Goal: Task Accomplishment & Management: Manage account settings

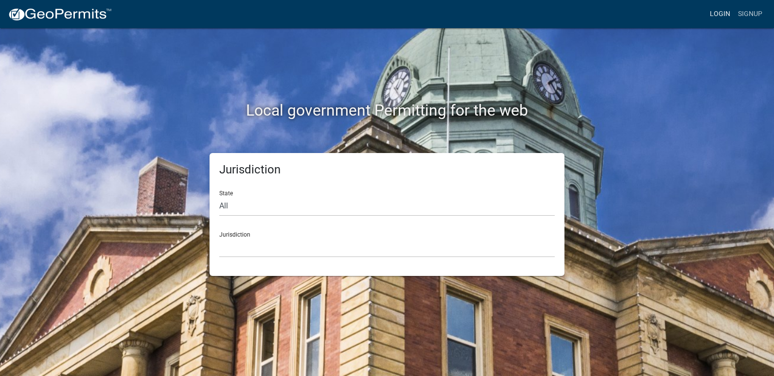
click at [718, 16] on link "Login" at bounding box center [720, 14] width 28 height 18
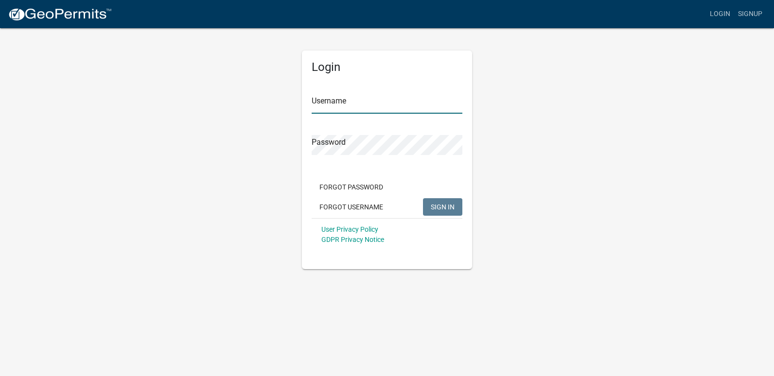
type input "ricktryon"
click at [449, 208] on span "SIGN IN" at bounding box center [443, 207] width 24 height 8
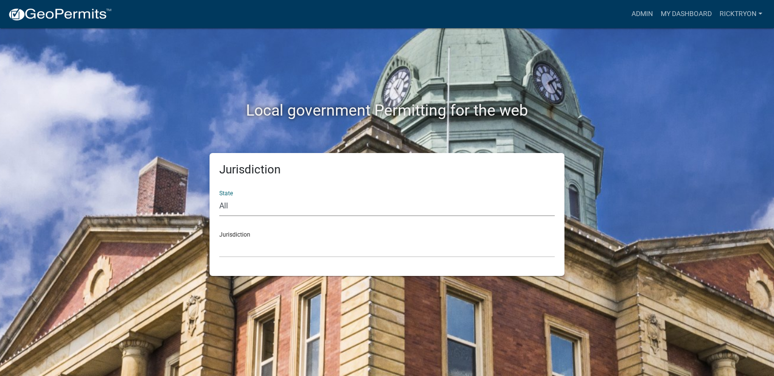
click at [288, 213] on select "All [US_STATE] [US_STATE] [US_STATE] [US_STATE] [US_STATE] [US_STATE] [US_STATE…" at bounding box center [387, 206] width 336 height 20
select select "[US_STATE]"
click at [219, 196] on select "All [US_STATE] [US_STATE] [US_STATE] [US_STATE] [US_STATE] [US_STATE] [US_STATE…" at bounding box center [387, 206] width 336 height 20
click at [288, 246] on select "City of [GEOGRAPHIC_DATA], [US_STATE] City of [GEOGRAPHIC_DATA], [US_STATE] Cit…" at bounding box center [387, 248] width 336 height 20
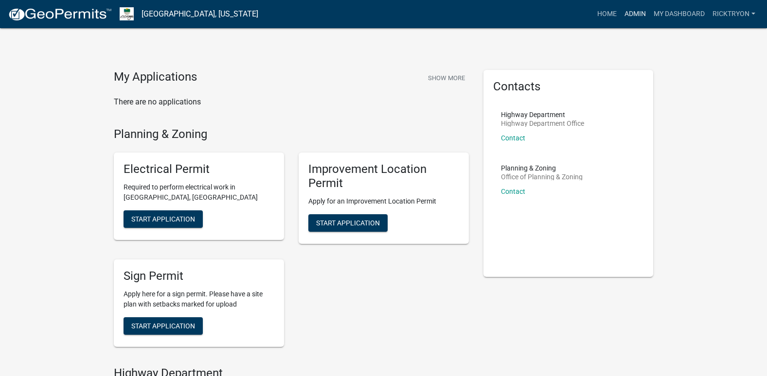
click at [638, 13] on link "Admin" at bounding box center [635, 14] width 29 height 18
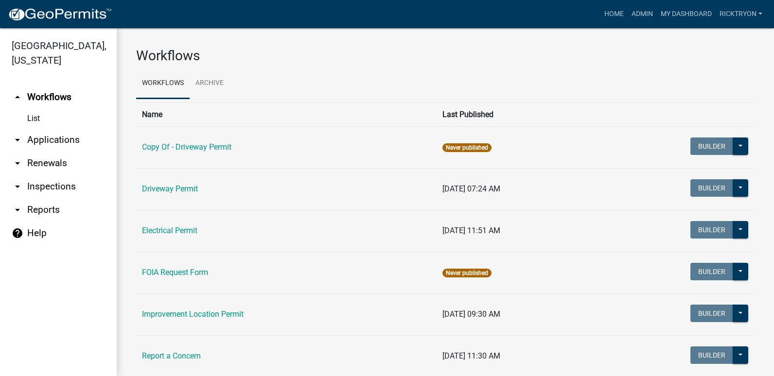
click at [40, 120] on link "List" at bounding box center [58, 118] width 117 height 19
click at [32, 146] on link "arrow_drop_down Applications" at bounding box center [58, 139] width 117 height 23
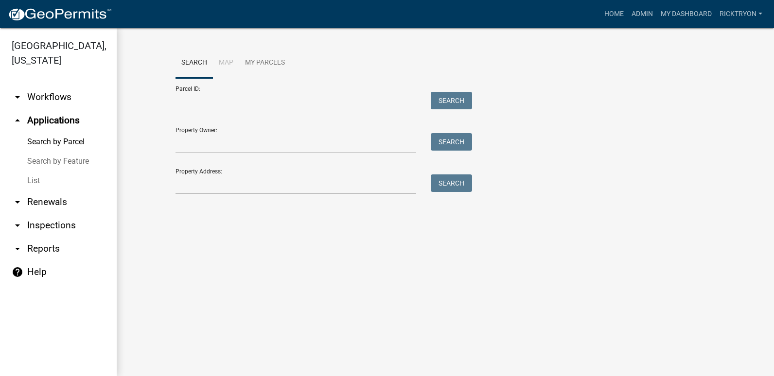
click at [35, 183] on link "List" at bounding box center [58, 180] width 117 height 19
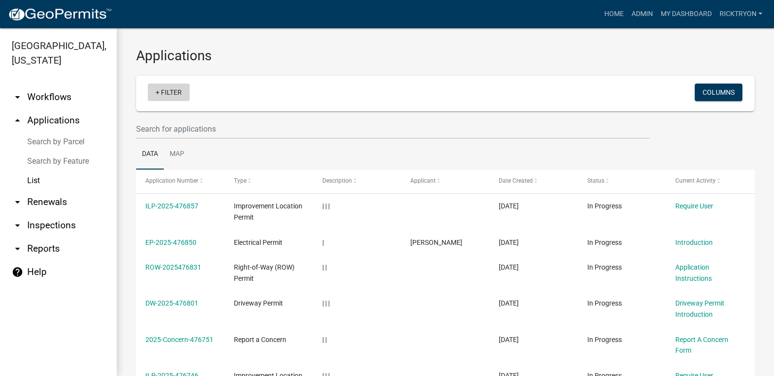
click at [162, 94] on link "+ Filter" at bounding box center [169, 93] width 42 height 18
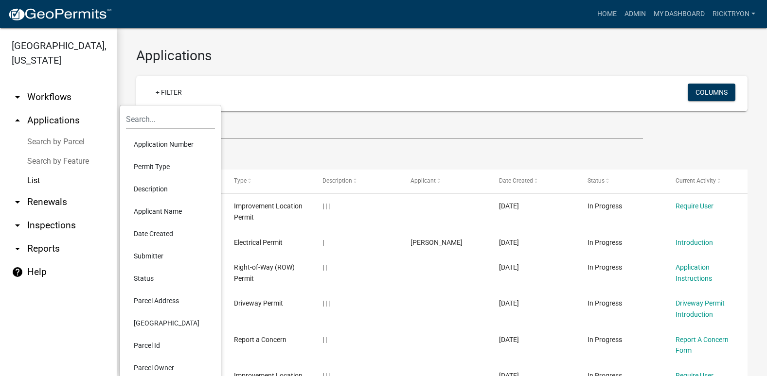
click at [155, 141] on li "Application Number" at bounding box center [170, 144] width 89 height 22
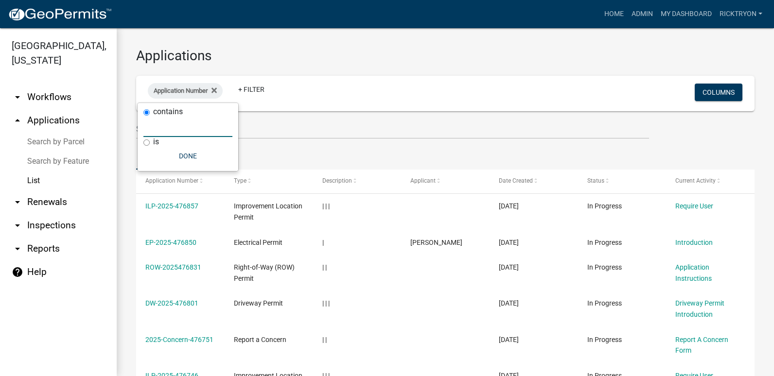
click at [154, 125] on input "text" at bounding box center [187, 127] width 89 height 20
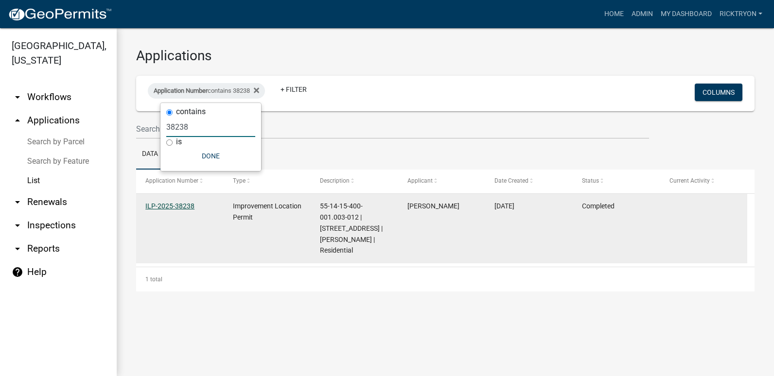
type input "38238"
click at [185, 204] on link "ILP-2025-38238" at bounding box center [169, 206] width 49 height 8
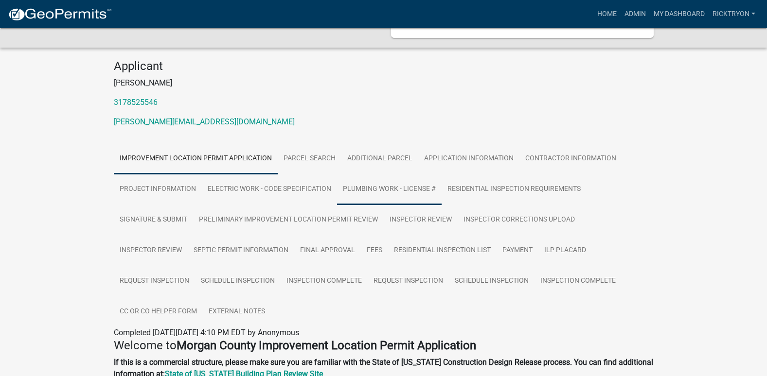
scroll to position [97, 0]
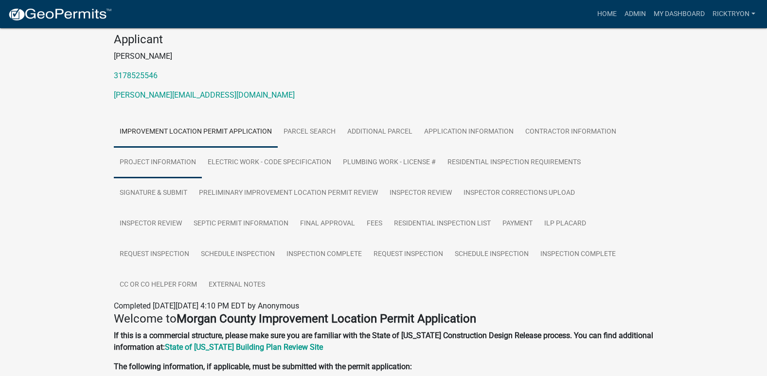
click at [145, 161] on link "Project Information" at bounding box center [158, 162] width 88 height 31
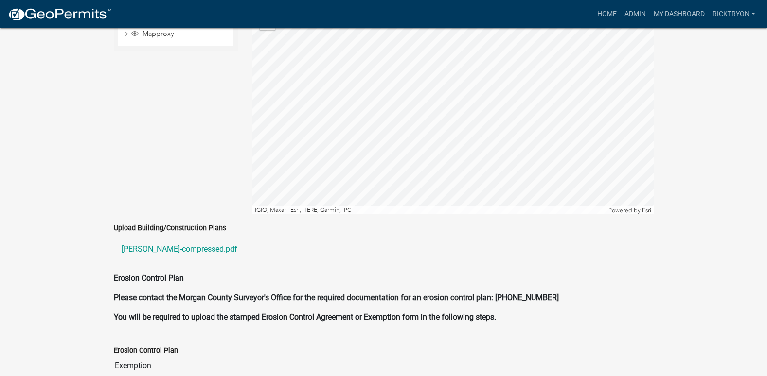
scroll to position [1953, 0]
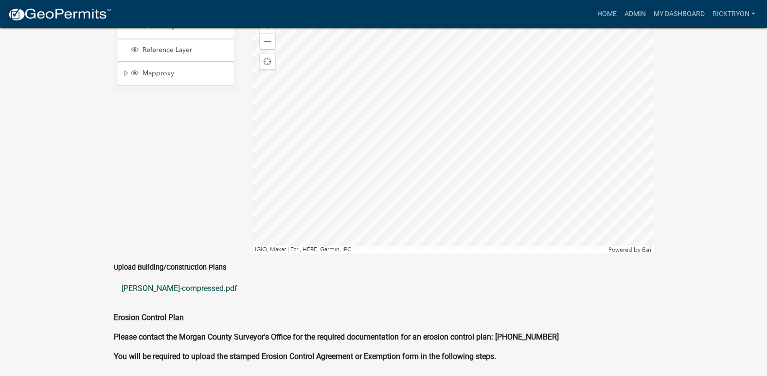
click at [155, 278] on link "[PERSON_NAME]-compressed.pdf" at bounding box center [384, 288] width 540 height 23
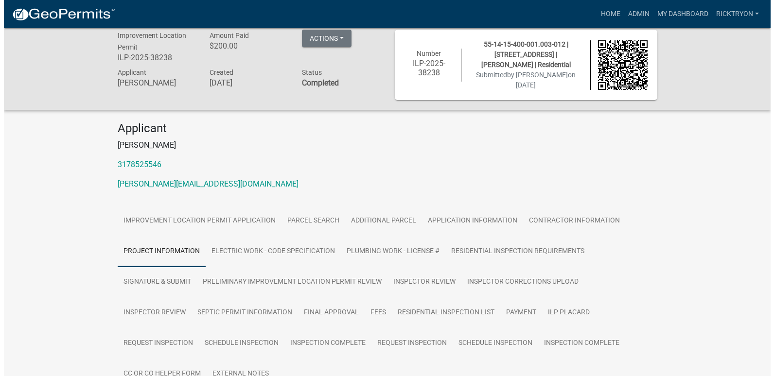
scroll to position [0, 0]
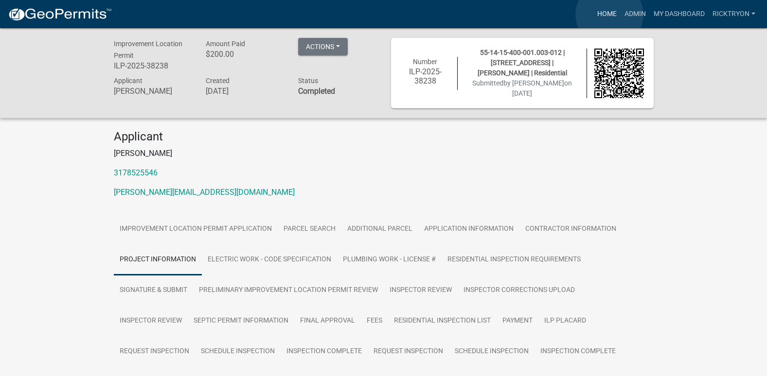
click at [609, 14] on link "Home" at bounding box center [606, 14] width 27 height 18
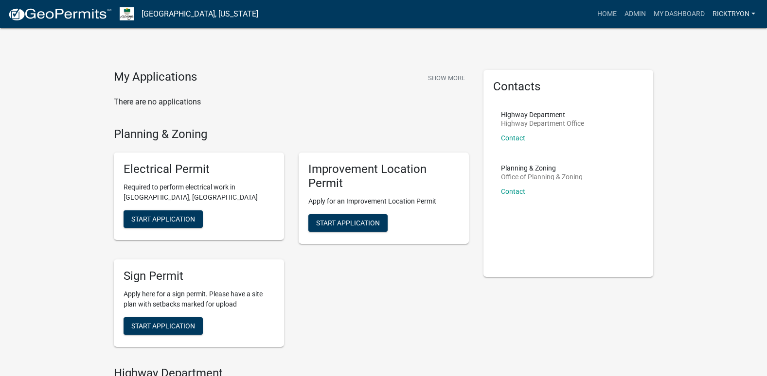
click at [741, 15] on link "ricktryon" at bounding box center [734, 14] width 51 height 18
click at [701, 97] on link "Logout" at bounding box center [720, 94] width 78 height 23
